Goal: Information Seeking & Learning: Learn about a topic

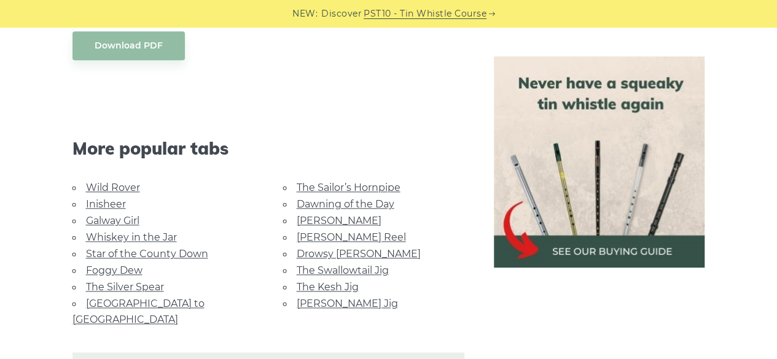
scroll to position [568, 0]
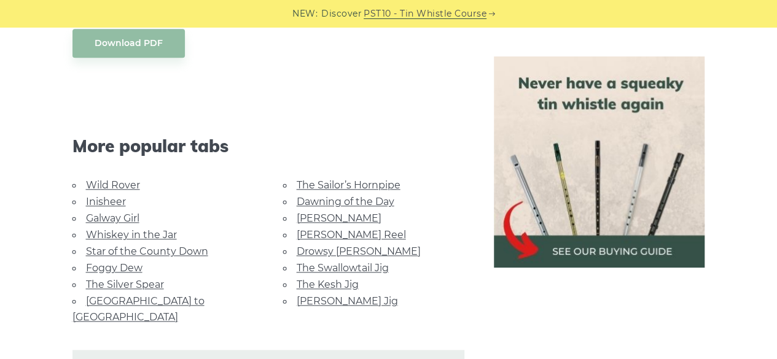
click at [118, 187] on link "Wild Rover" at bounding box center [113, 185] width 54 height 12
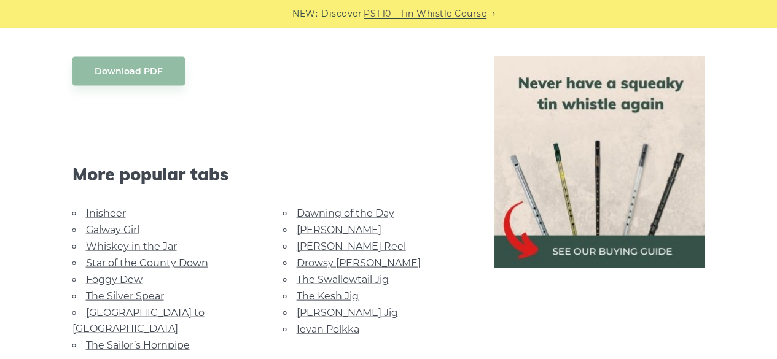
scroll to position [1108, 0]
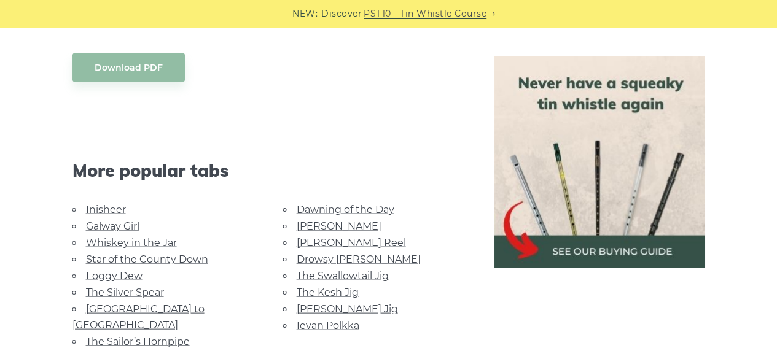
click at [104, 220] on link "Galway Girl" at bounding box center [112, 226] width 53 height 12
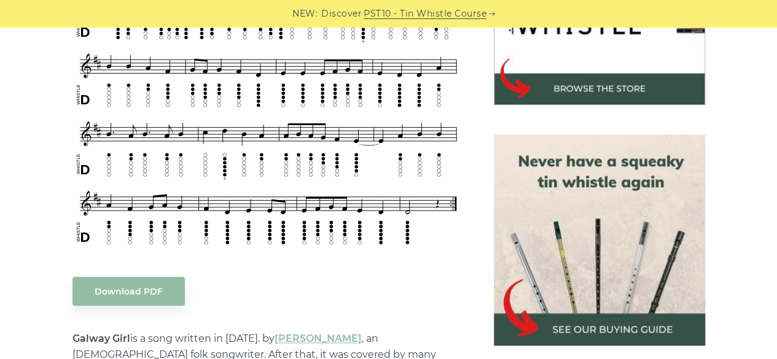
scroll to position [377, 0]
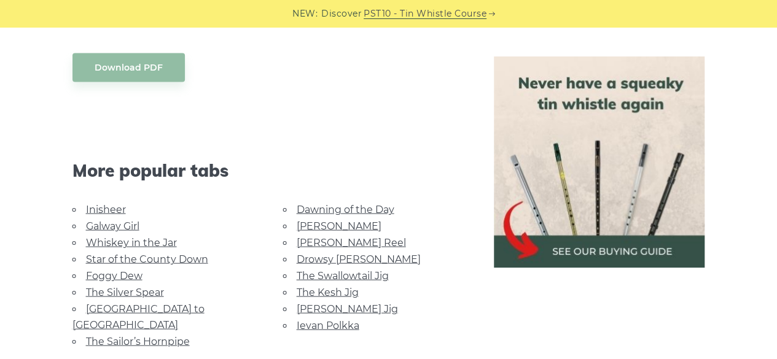
click at [102, 241] on link "Whiskey in the Jar" at bounding box center [131, 243] width 91 height 12
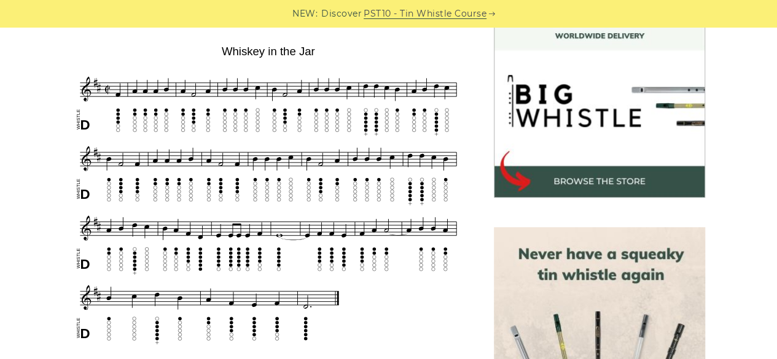
scroll to position [366, 0]
